Goal: Information Seeking & Learning: Learn about a topic

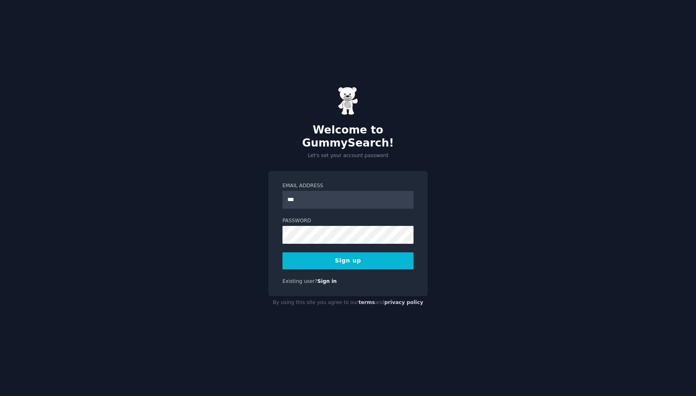
type input "**********"
click at [354, 255] on button "Sign up" at bounding box center [348, 260] width 131 height 17
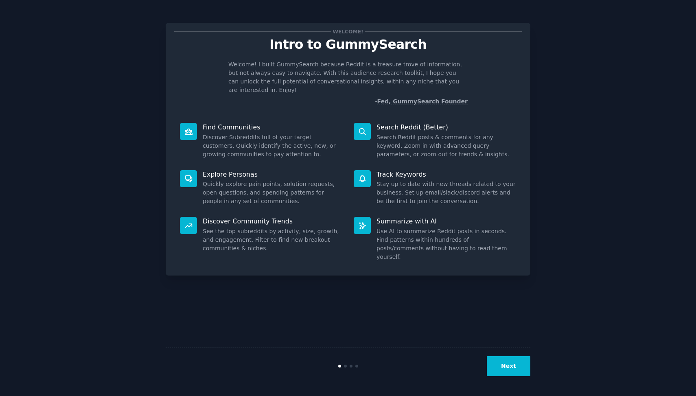
click at [507, 368] on button "Next" at bounding box center [509, 366] width 44 height 20
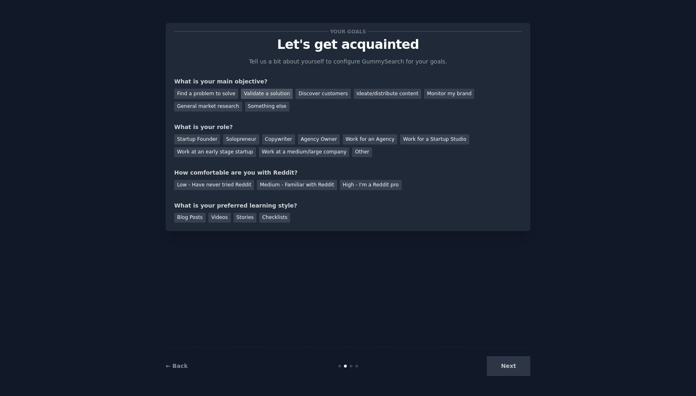
click at [271, 94] on div "Validate a solution" at bounding box center [267, 94] width 52 height 10
click at [309, 95] on div "Discover customers" at bounding box center [323, 94] width 55 height 10
click at [201, 142] on div "Startup Founder" at bounding box center [197, 139] width 46 height 10
click at [248, 142] on div "Solopreneur" at bounding box center [241, 139] width 36 height 10
click at [284, 184] on div "Medium - Familiar with Reddit" at bounding box center [297, 185] width 80 height 10
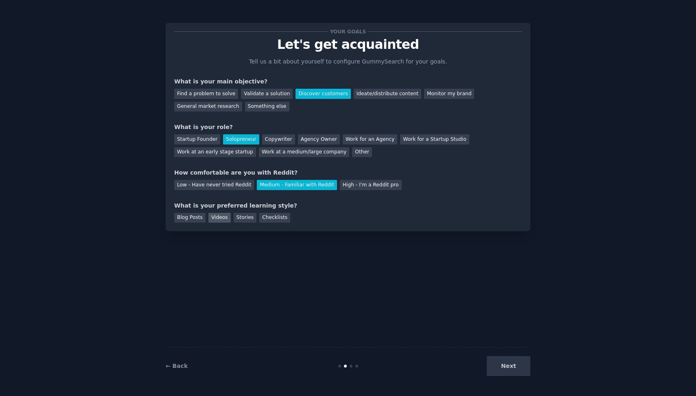
click at [213, 219] on div "Videos" at bounding box center [220, 218] width 22 height 10
click at [252, 220] on div "Stories" at bounding box center [245, 218] width 23 height 10
click at [222, 218] on div "Videos" at bounding box center [220, 218] width 22 height 10
click at [516, 367] on button "Next" at bounding box center [509, 366] width 44 height 20
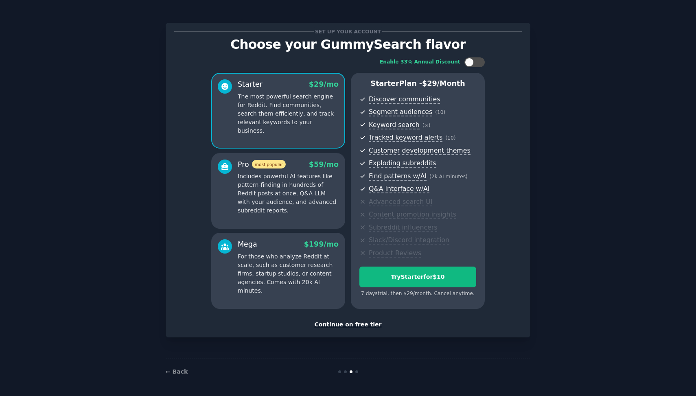
click at [358, 326] on div "Continue on free tier" at bounding box center [348, 324] width 348 height 9
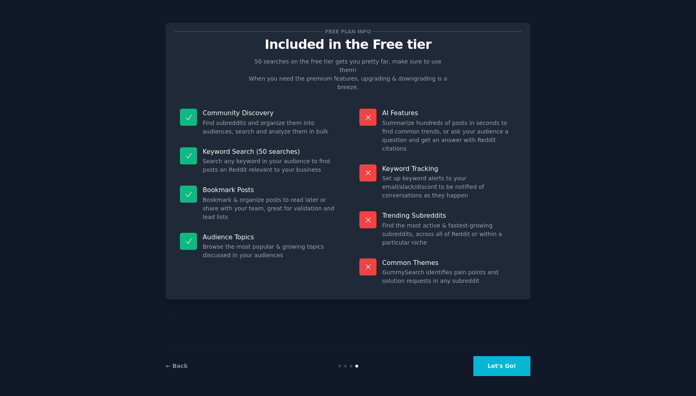
click at [509, 364] on button "Let's Go!" at bounding box center [502, 366] width 57 height 20
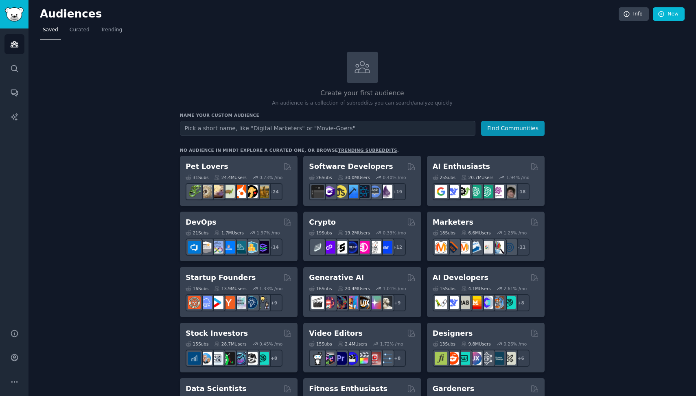
click at [254, 130] on input "text" at bounding box center [328, 128] width 296 height 15
type input "career guidance"
click at [481, 121] on button "Find Communities" at bounding box center [513, 128] width 64 height 15
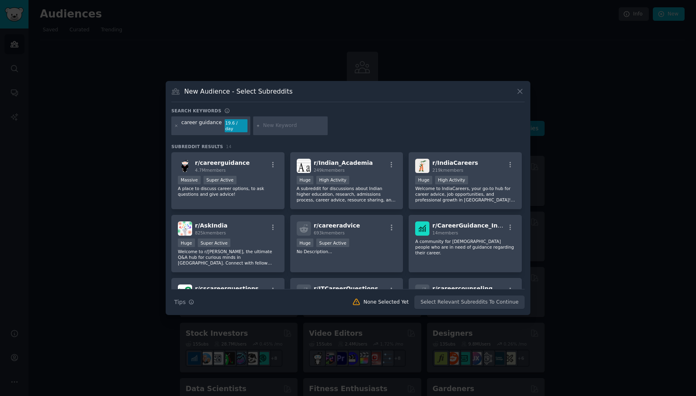
click at [294, 129] on input "text" at bounding box center [294, 125] width 62 height 7
type input "lost"
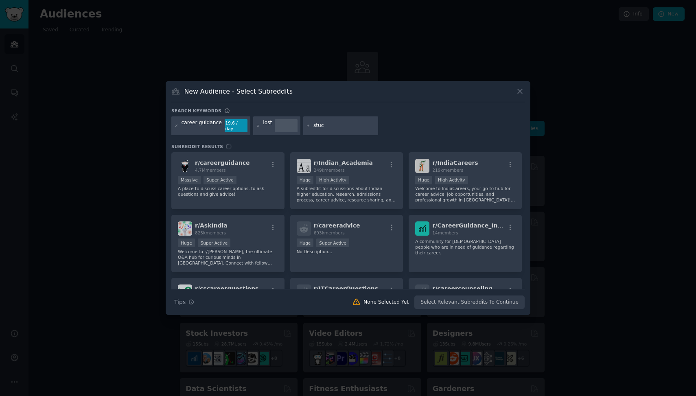
type input "stuck"
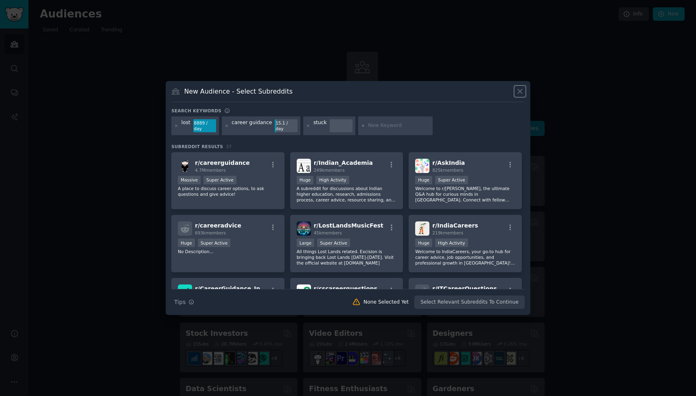
click at [521, 92] on icon at bounding box center [520, 91] width 9 height 9
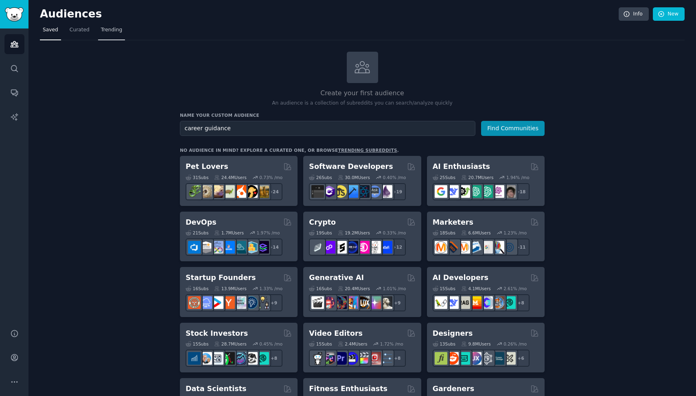
click at [114, 35] on link "Trending" at bounding box center [111, 32] width 27 height 17
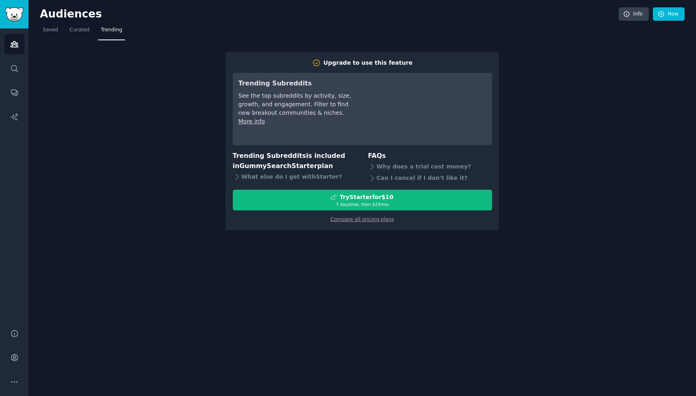
click at [94, 33] on nav "Saved Curated Trending" at bounding box center [362, 32] width 645 height 17
click at [85, 33] on span "Curated" at bounding box center [80, 29] width 20 height 7
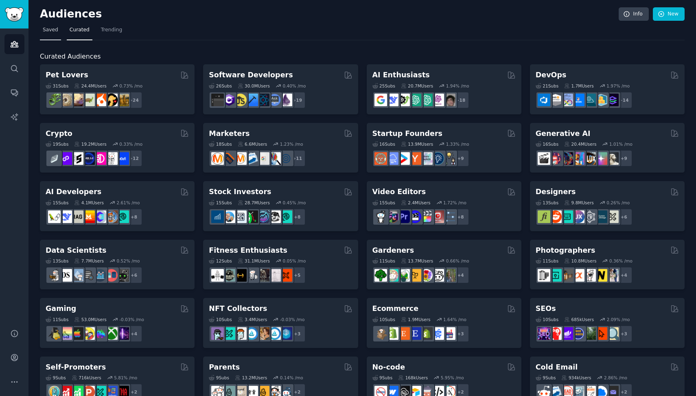
click at [46, 31] on span "Saved" at bounding box center [50, 29] width 15 height 7
